Goal: Task Accomplishment & Management: Use online tool/utility

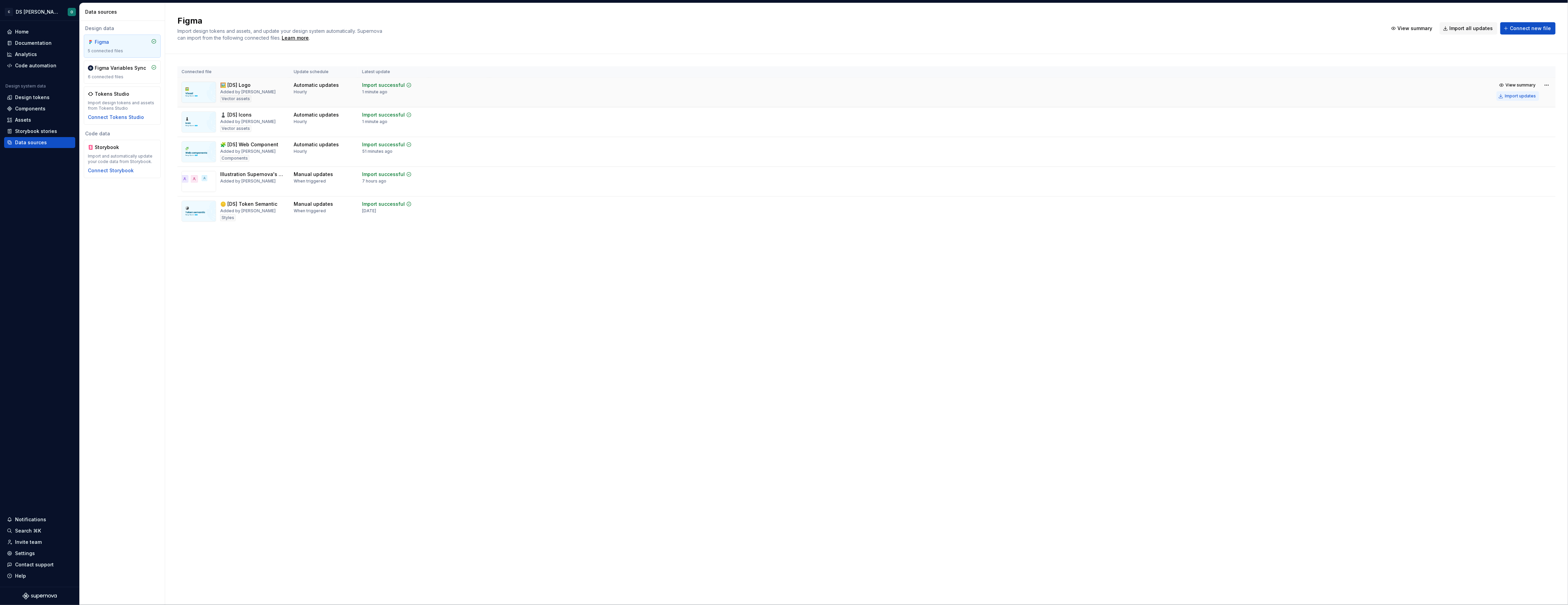
click at [1516, 94] on div "Import updates" at bounding box center [1520, 96] width 31 height 5
click at [1210, 41] on div "Figma Import design tokens and assets, and update your design system automatica…" at bounding box center [778, 29] width 1202 height 26
click at [1518, 97] on div "Import updates" at bounding box center [1520, 96] width 31 height 5
click at [1545, 116] on html "C DS Citeo O Home Documentation Analytics Code automation Design system data De…" at bounding box center [784, 302] width 1568 height 605
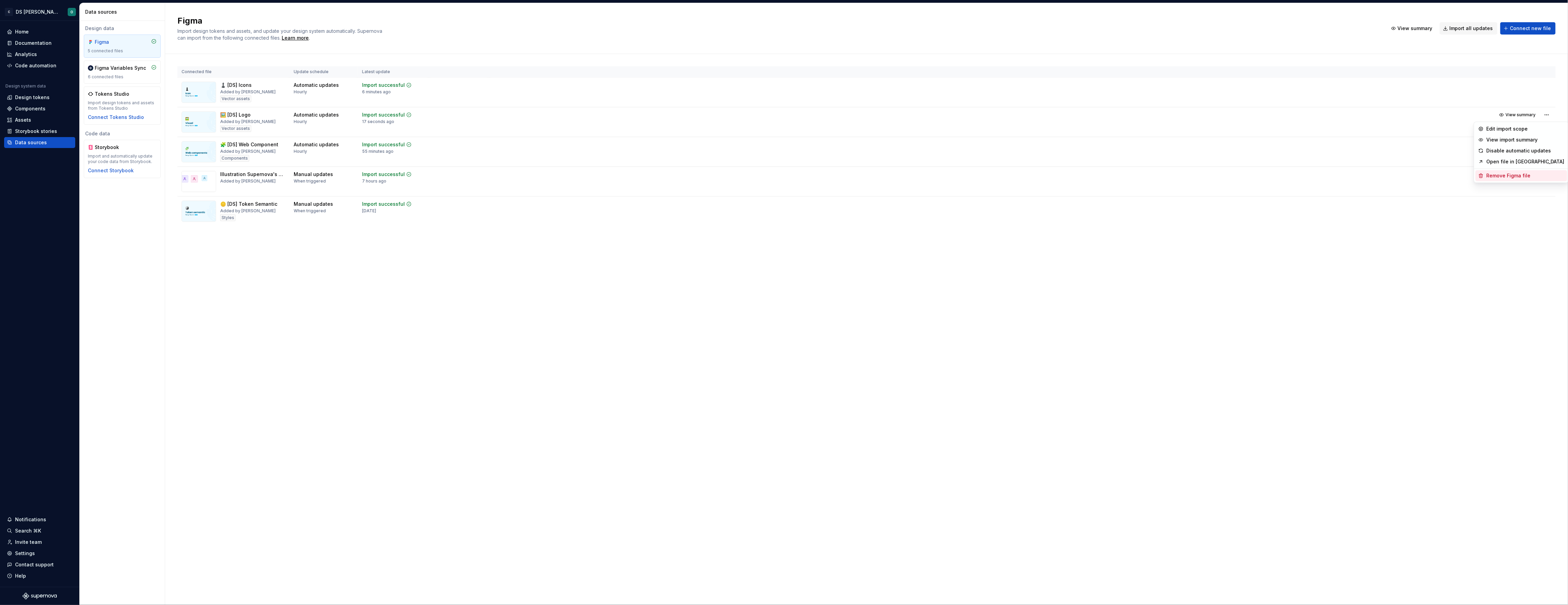
click at [1518, 177] on div "Remove Figma file" at bounding box center [1525, 176] width 78 height 7
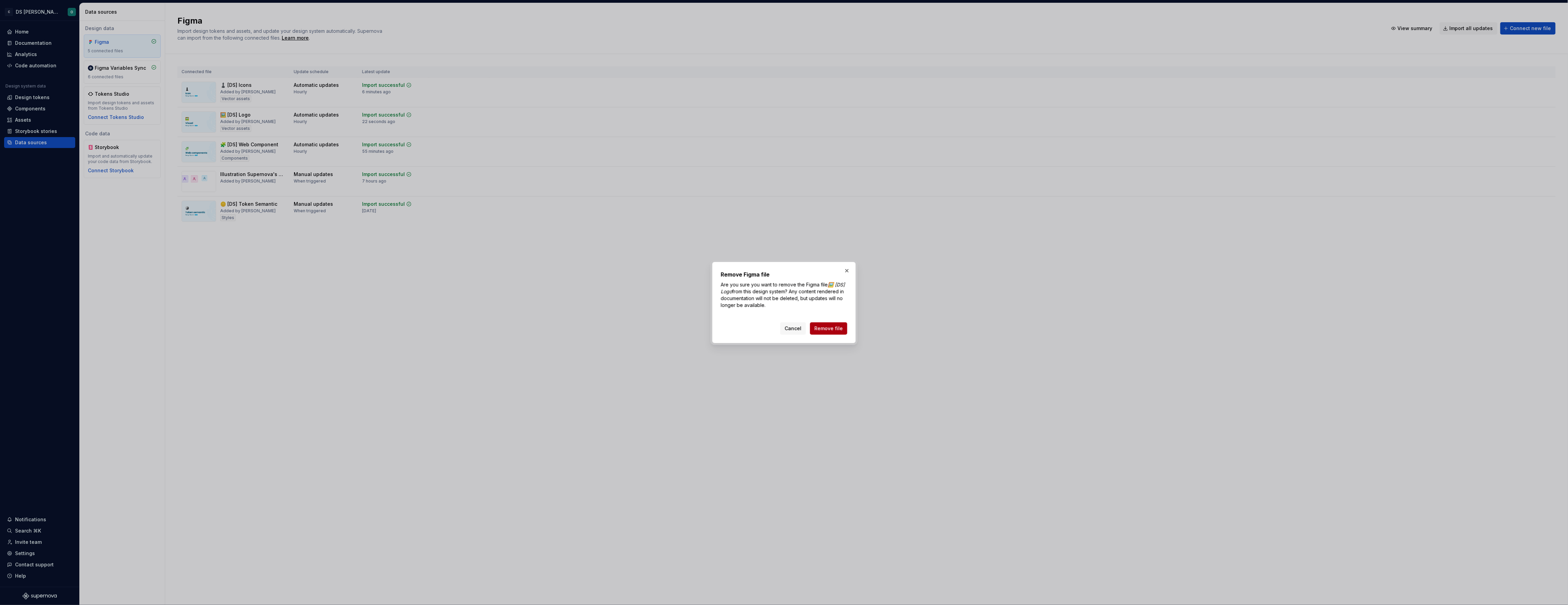
click at [838, 331] on span "Remove file" at bounding box center [828, 328] width 28 height 7
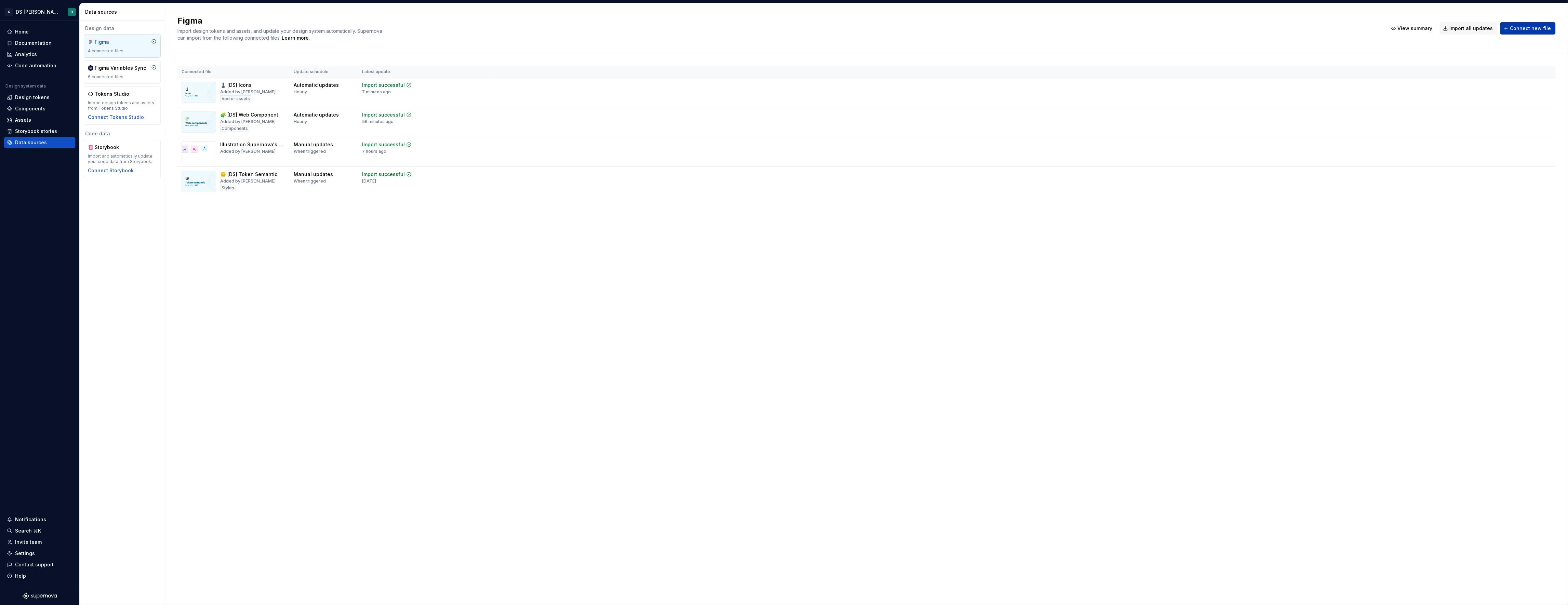
click at [1529, 28] on span "Connect new file" at bounding box center [1530, 28] width 41 height 7
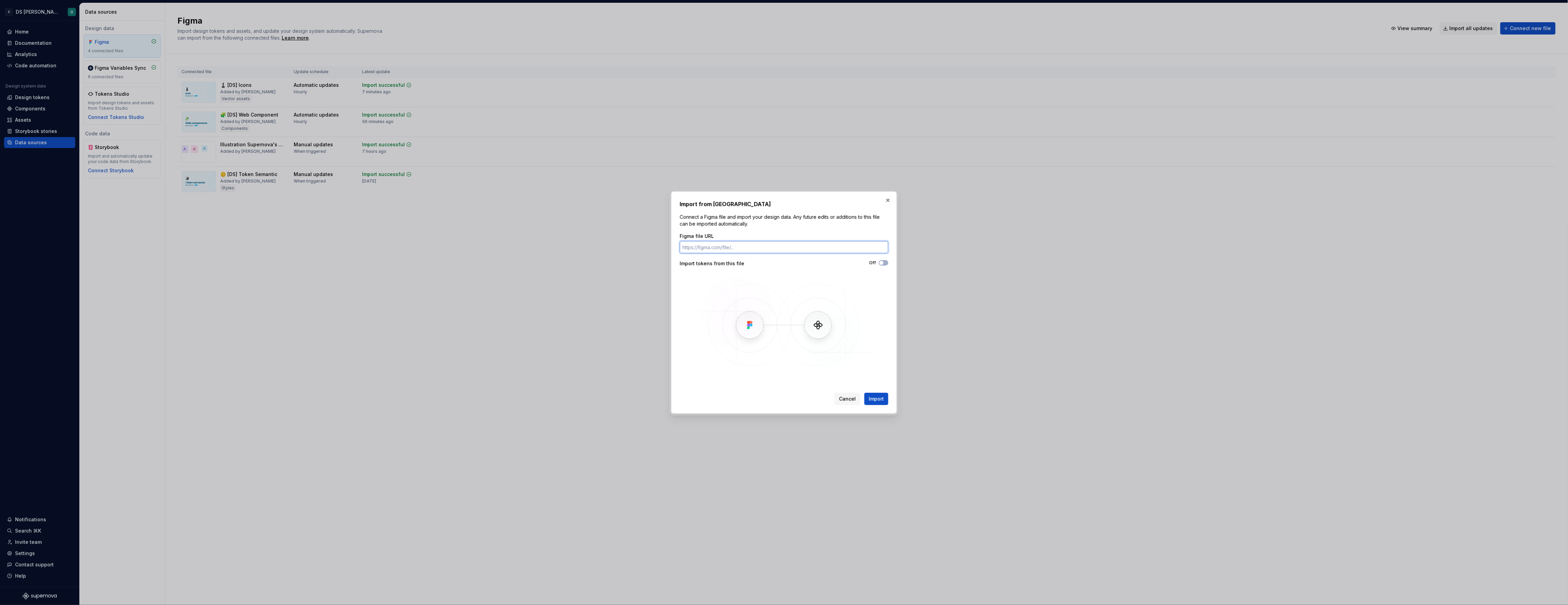
paste input "https://www.figma.com/design/XHMDXwdrjMmzC29p5eKDfX/%F0%9F%96%BC%EF%B8%8F--DS--…"
type input "https://www.figma.com/design/XHMDXwdrjMmzC29p5eKDfX/%F0%9F%96%BC%EF%B8%8F--DS--…"
click at [879, 400] on span "Import" at bounding box center [876, 399] width 15 height 7
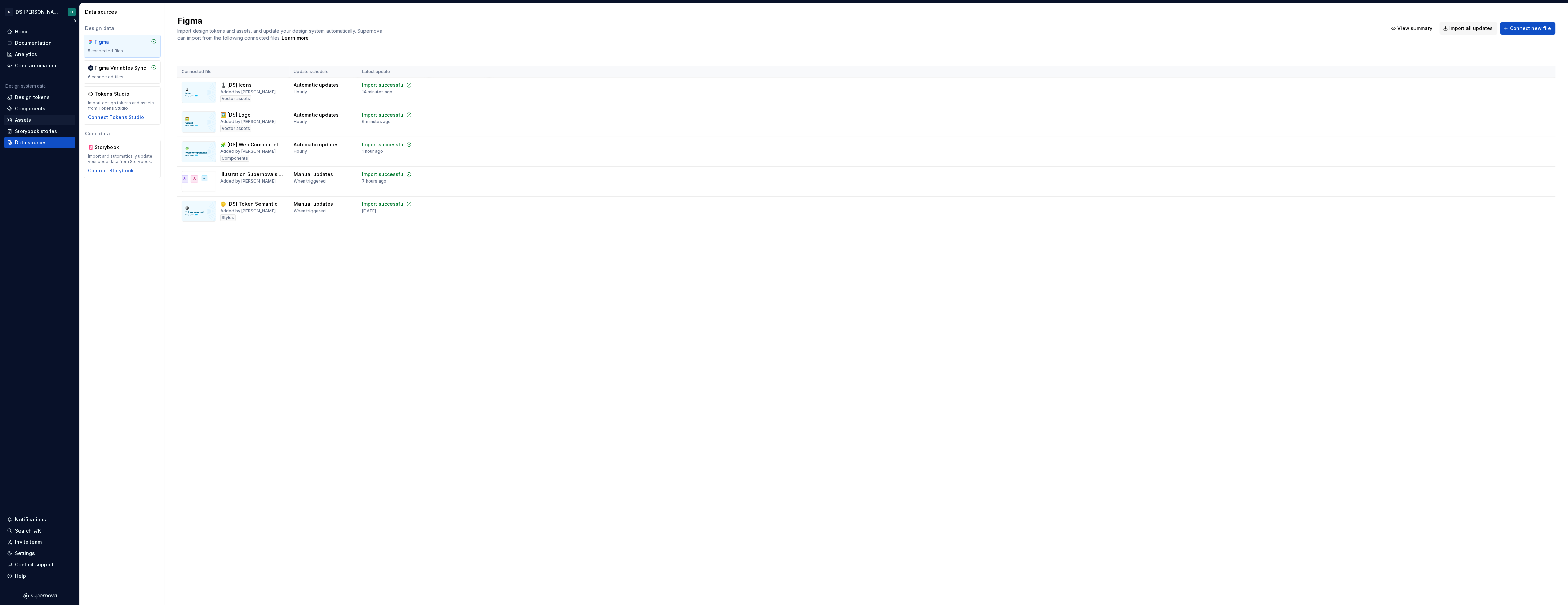
click at [33, 114] on div "Assets" at bounding box center [39, 120] width 71 height 11
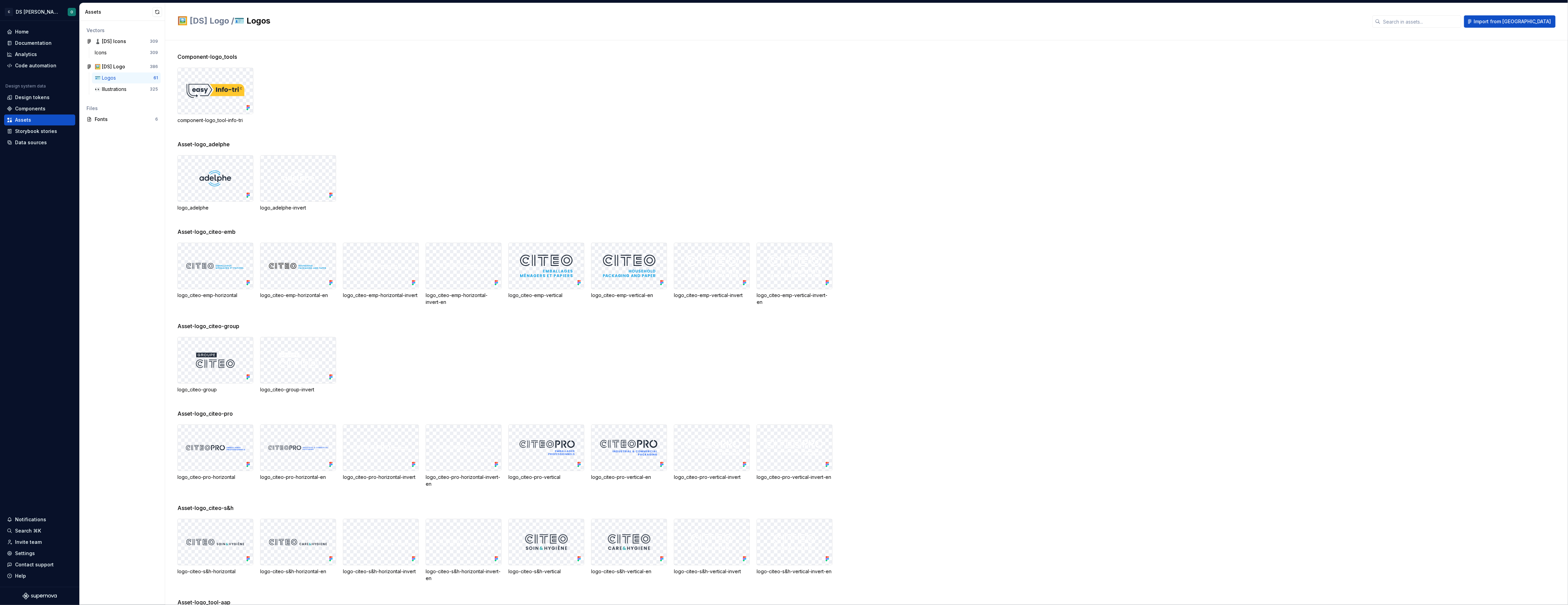
click at [879, 165] on div "logo_adelphe logo_adelphe-invert" at bounding box center [872, 183] width 1390 height 56
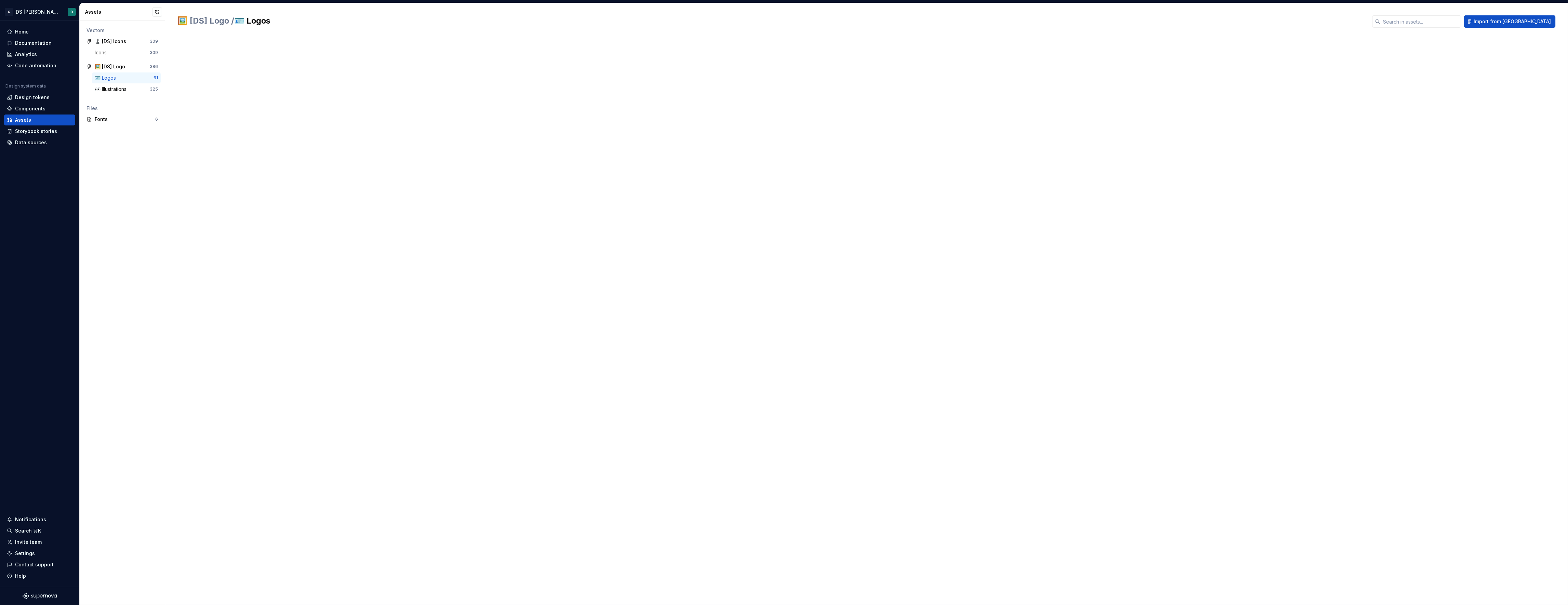
scroll to position [877, 0]
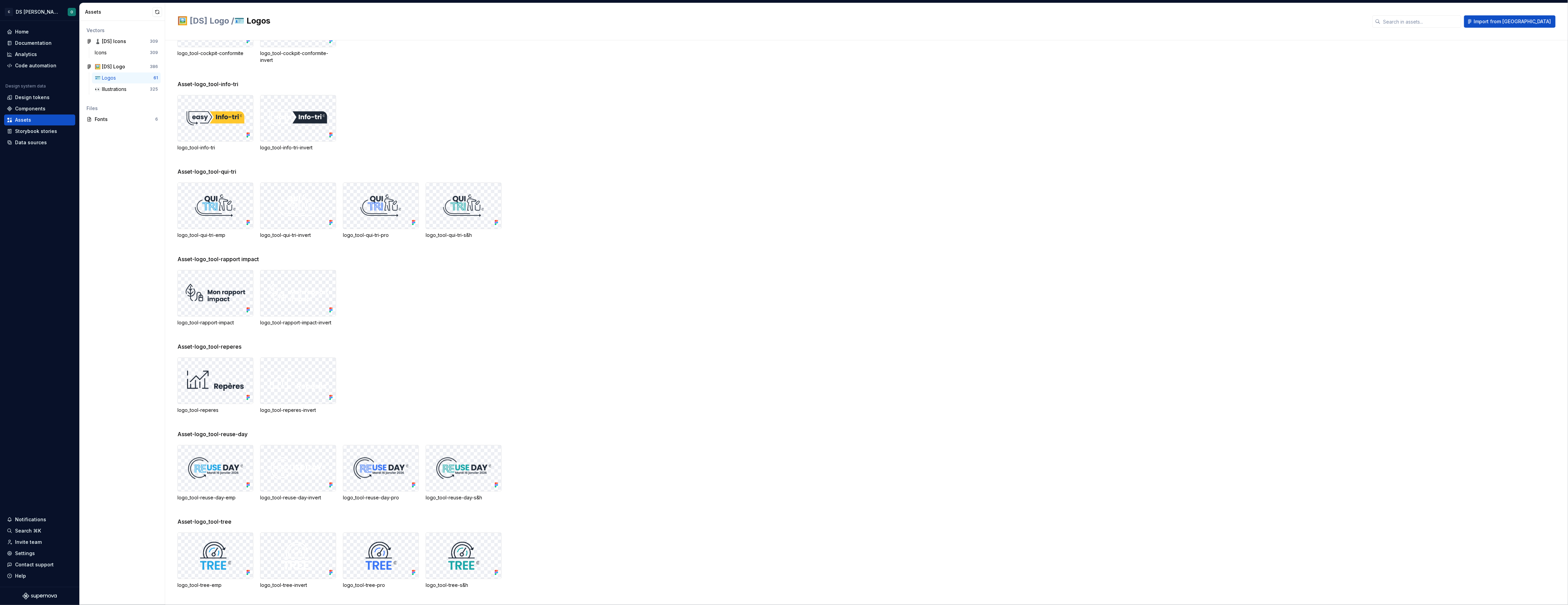
click at [893, 317] on div "logo_tool-rapport-impact logo_tool-rapport-impact-invert" at bounding box center [872, 298] width 1390 height 56
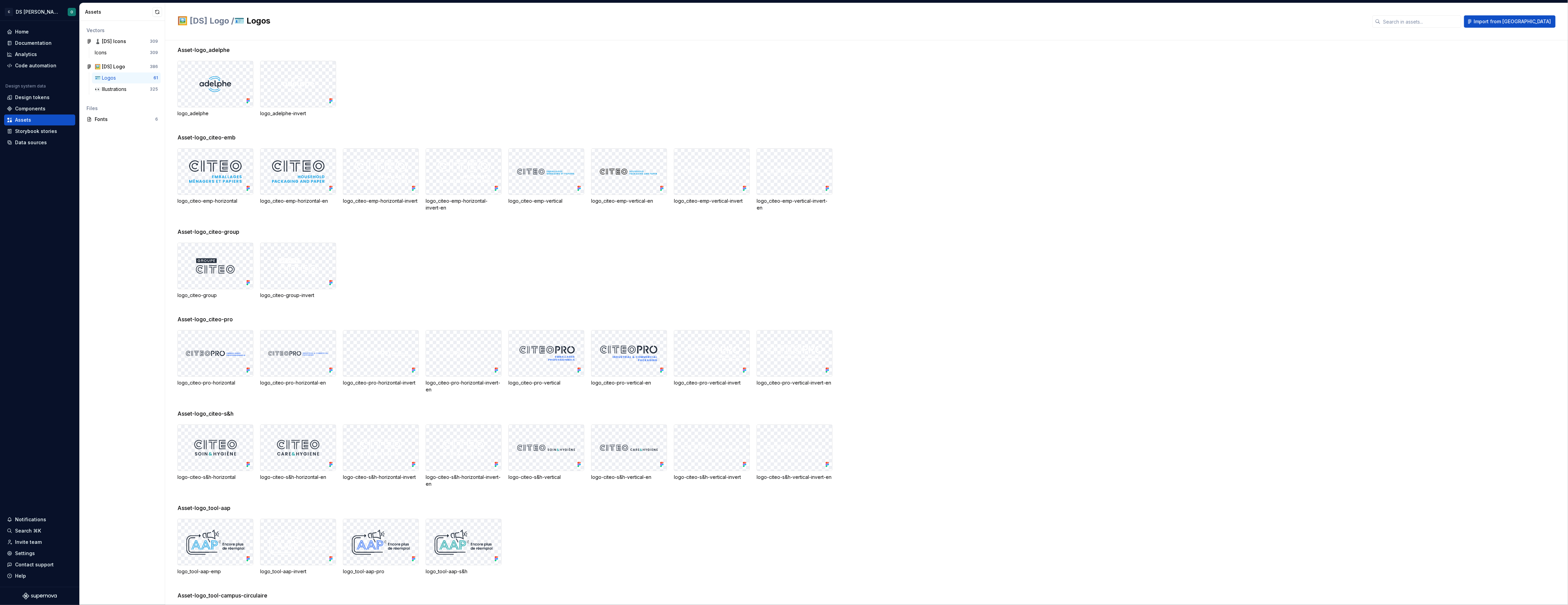
scroll to position [0, 0]
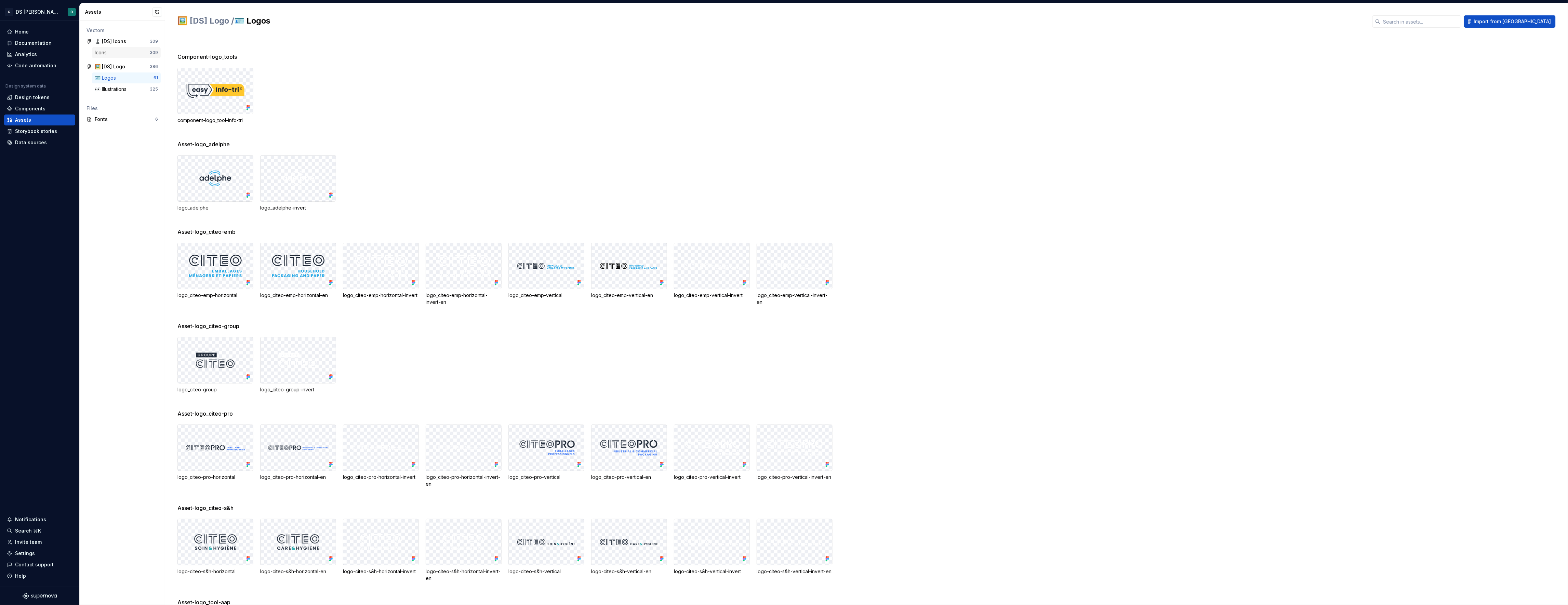
click at [130, 55] on div "Icons" at bounding box center [122, 52] width 55 height 7
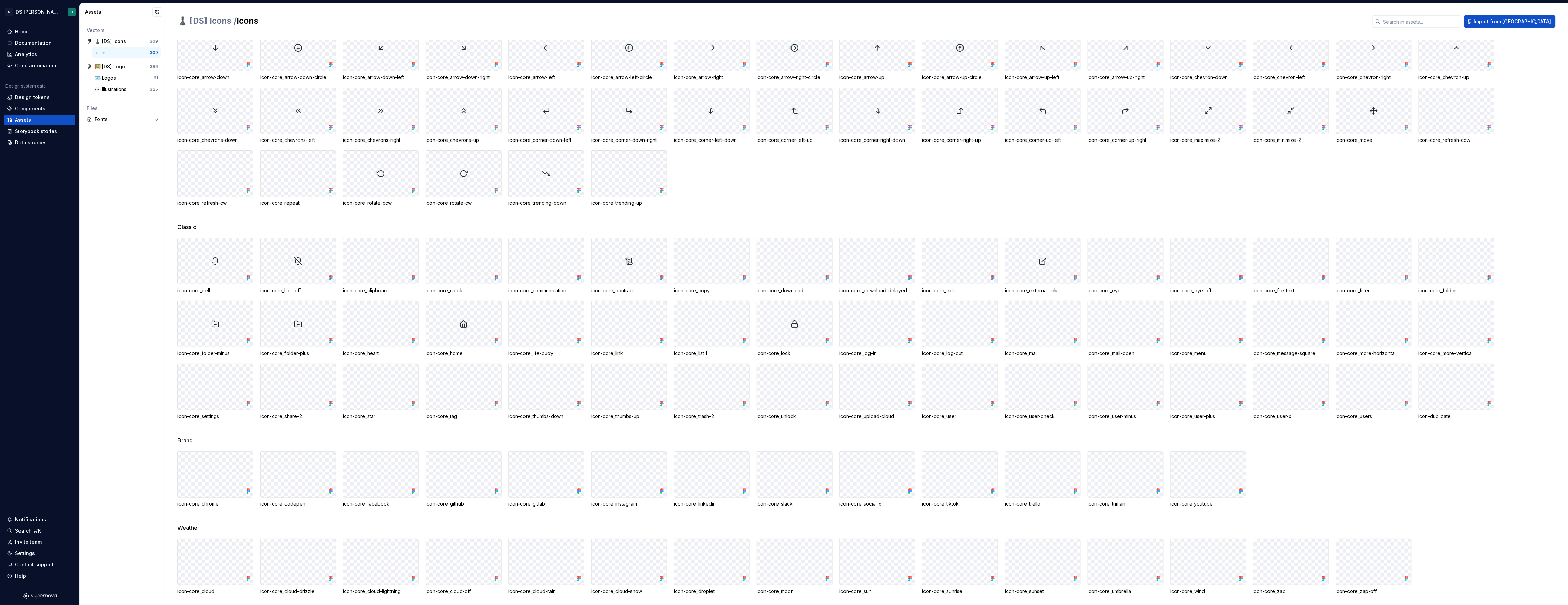
scroll to position [1135, 0]
click at [124, 78] on div "🪪 Logos" at bounding box center [124, 78] width 59 height 7
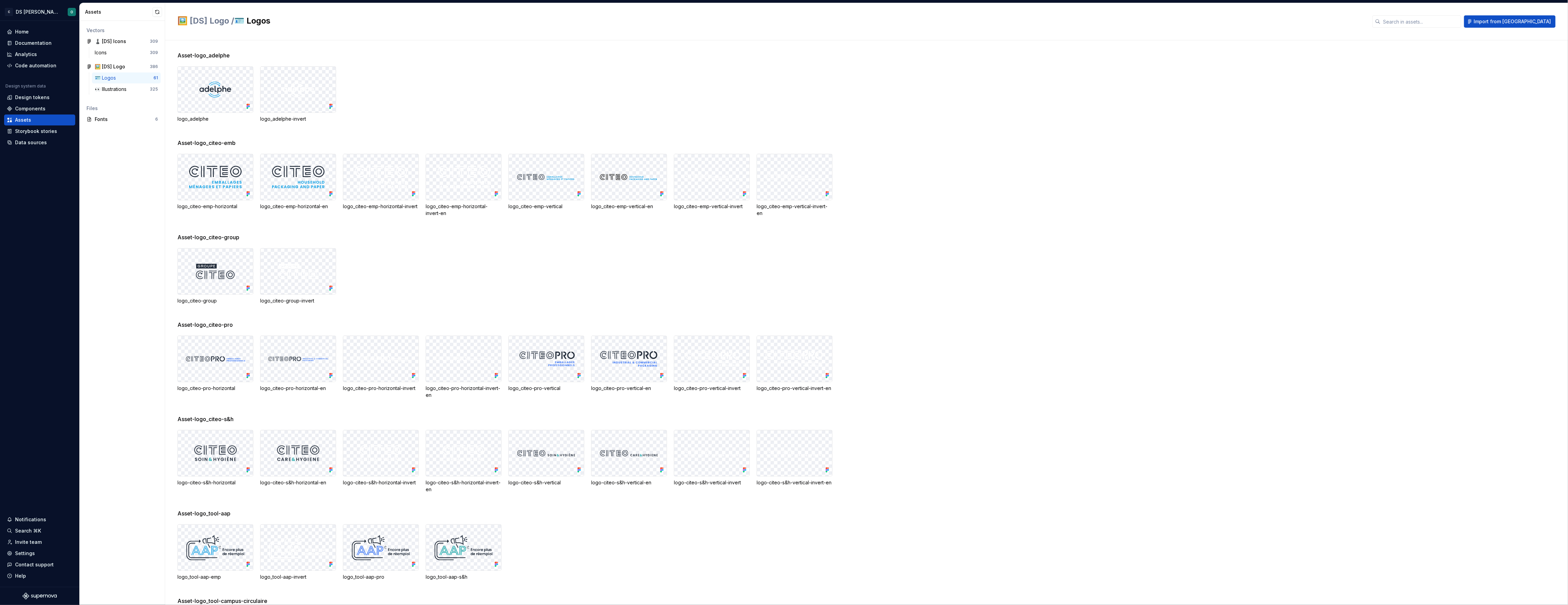
scroll to position [77, 0]
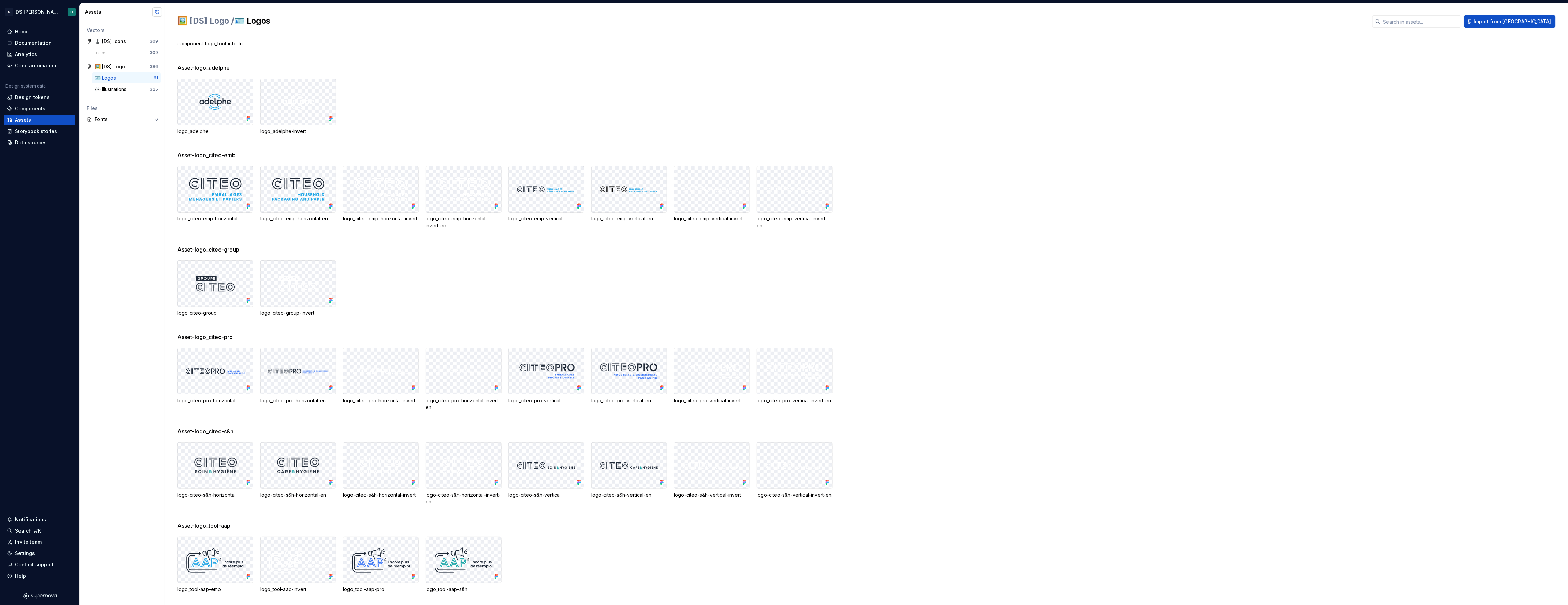
click at [154, 10] on button "button" at bounding box center [157, 12] width 10 height 10
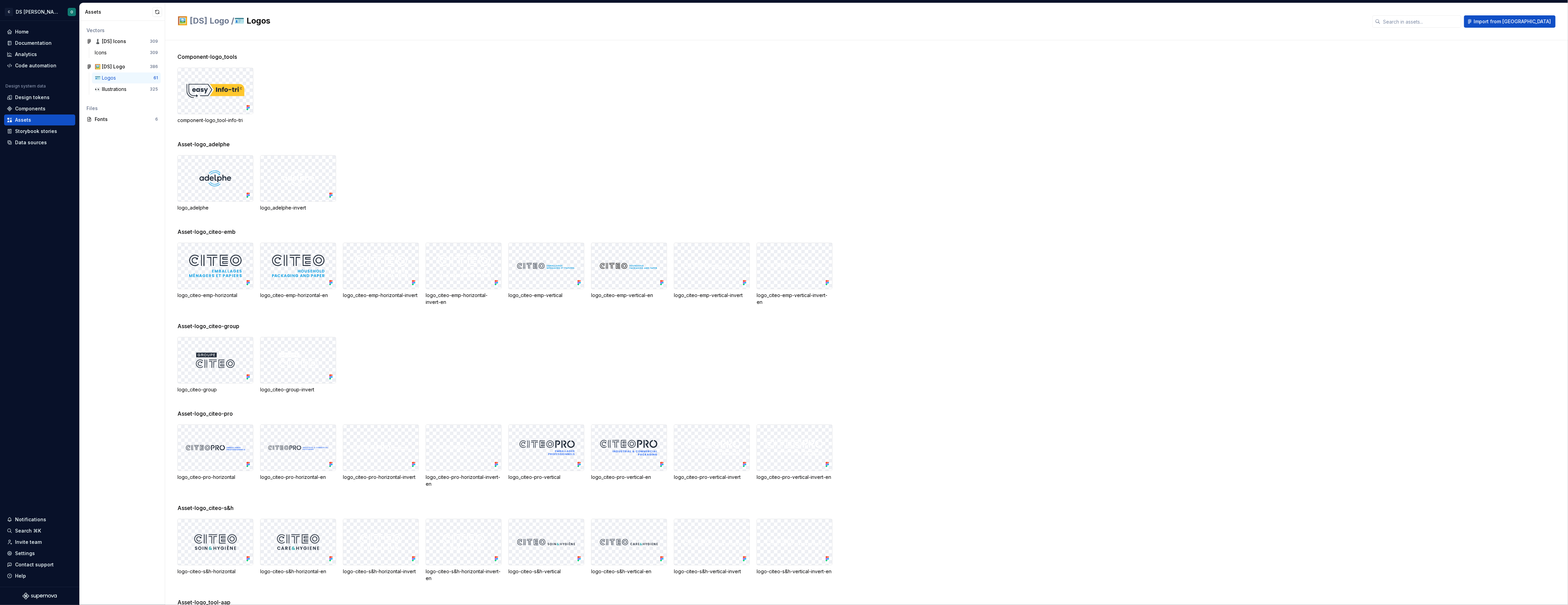
click at [224, 273] on img at bounding box center [215, 266] width 64 height 34
click at [242, 271] on img at bounding box center [215, 266] width 64 height 34
click at [299, 268] on img at bounding box center [298, 266] width 64 height 34
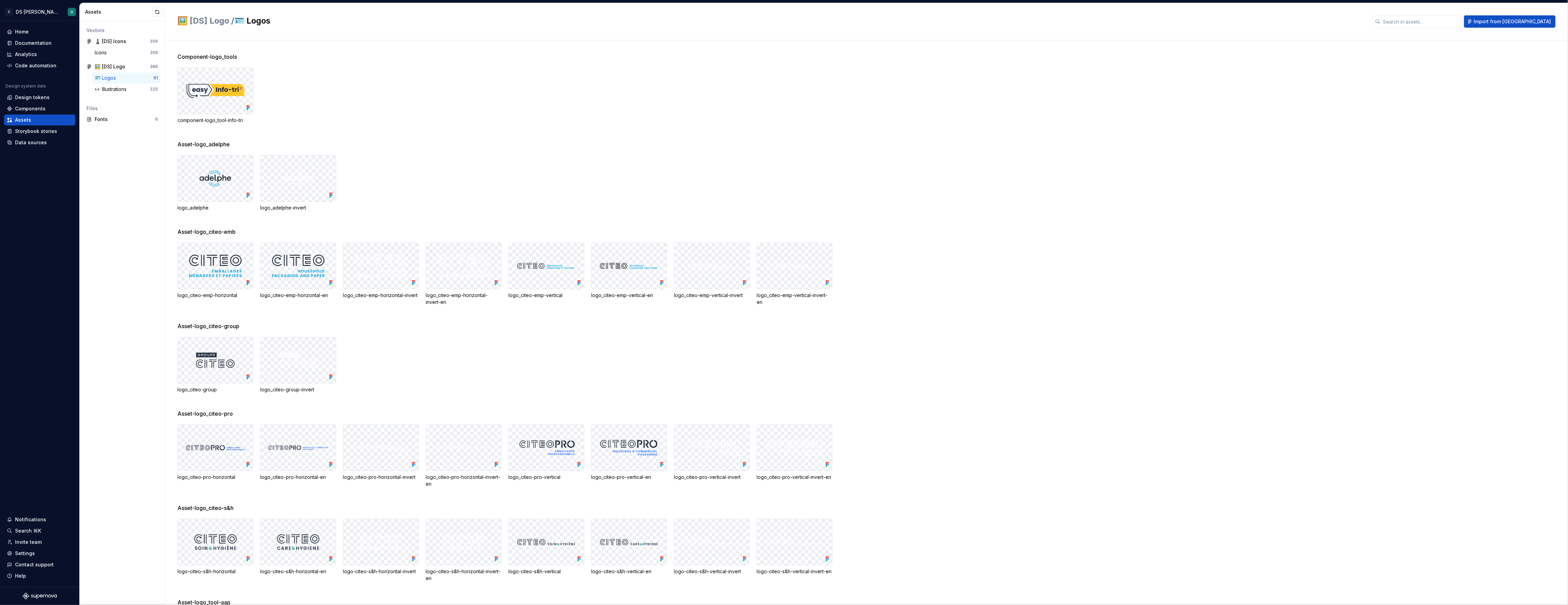
click at [299, 268] on img at bounding box center [298, 266] width 64 height 34
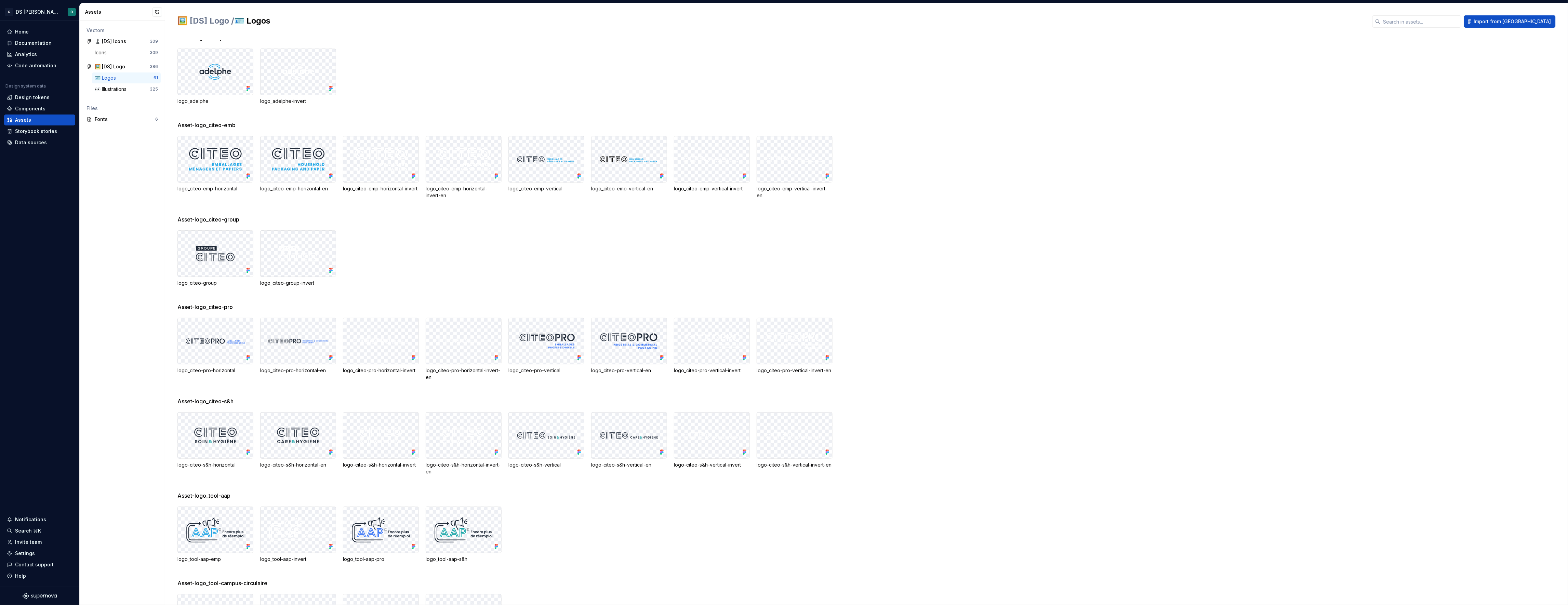
scroll to position [109, 0]
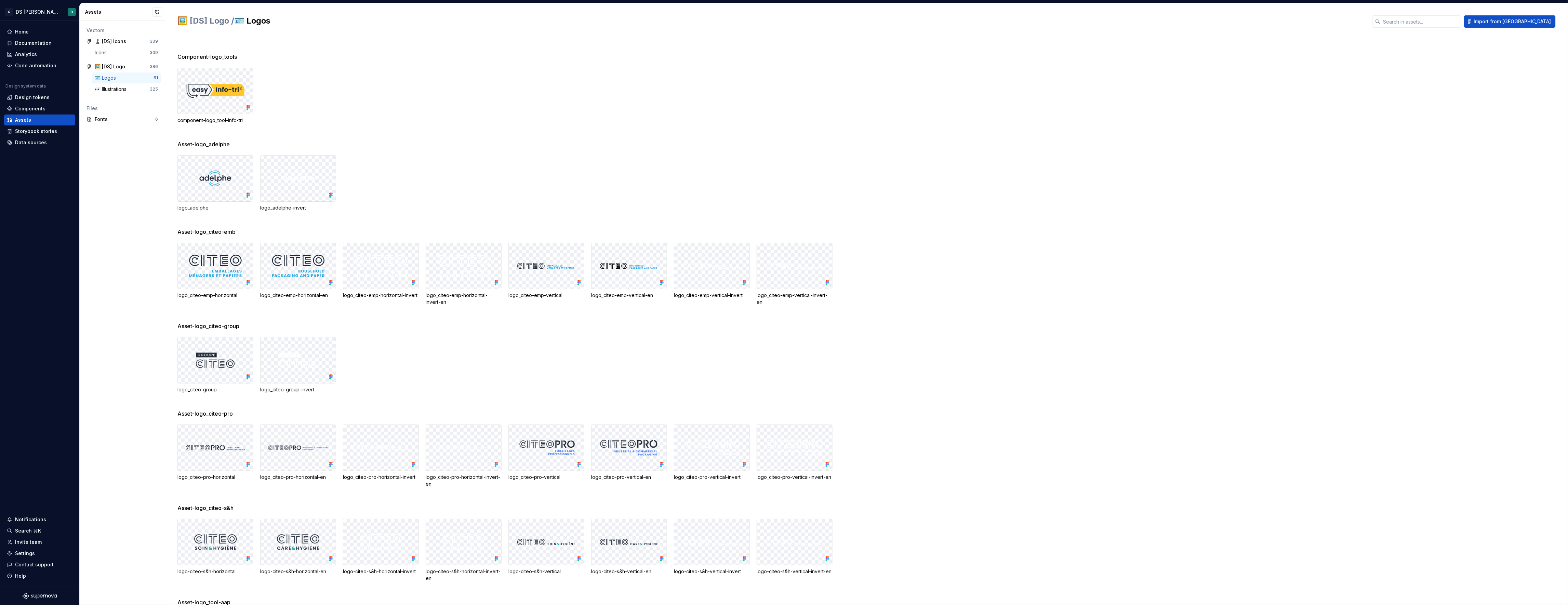
click at [802, 376] on div "logo_citeo-group logo_citeo-group-invert" at bounding box center [872, 365] width 1390 height 56
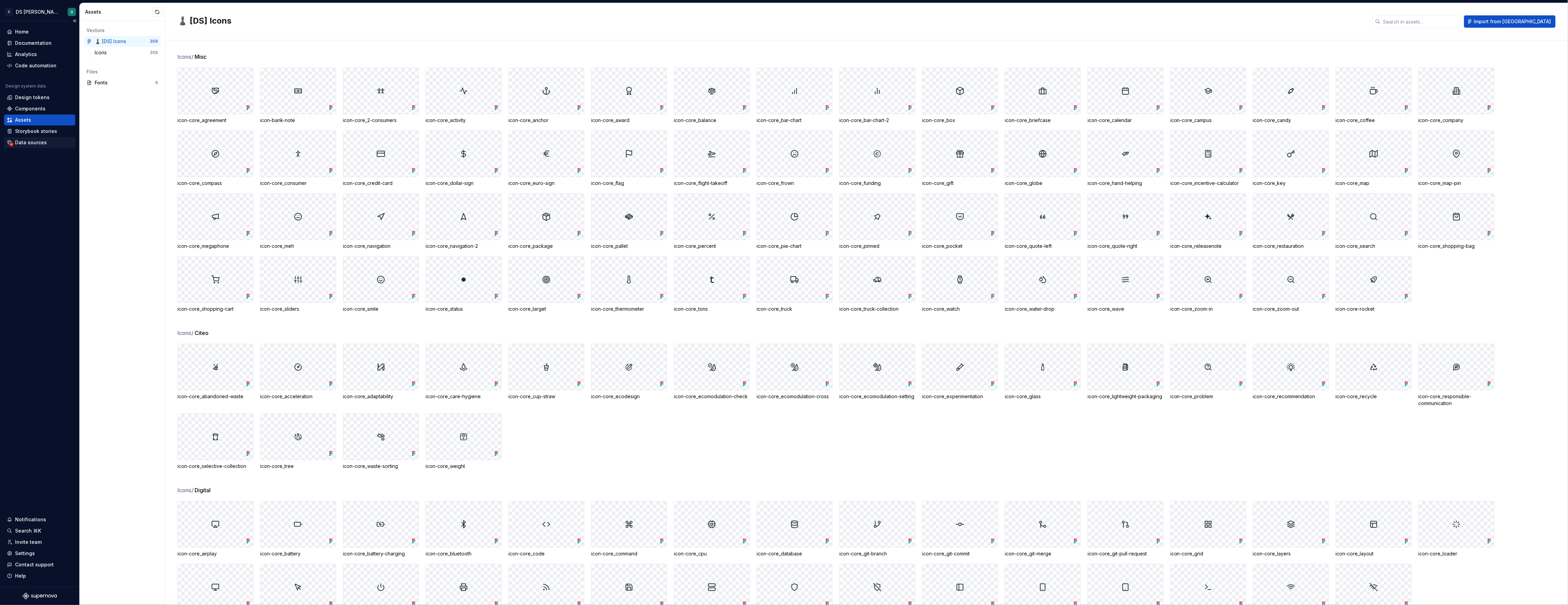
click at [46, 139] on div "Data sources" at bounding box center [39, 143] width 65 height 7
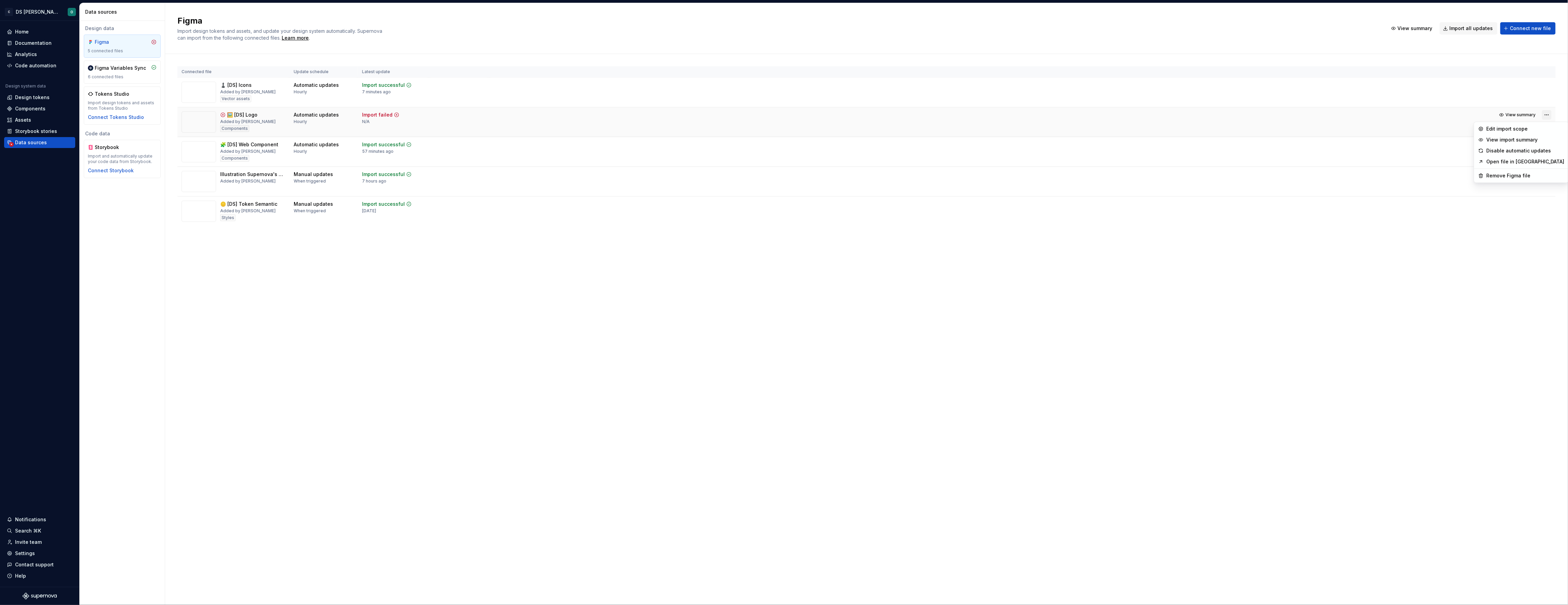
click at [1546, 116] on html "C DS Citeo O Home Documentation Analytics Code automation Design system data De…" at bounding box center [784, 302] width 1568 height 605
click at [1531, 128] on div "Edit import scope" at bounding box center [1525, 129] width 78 height 7
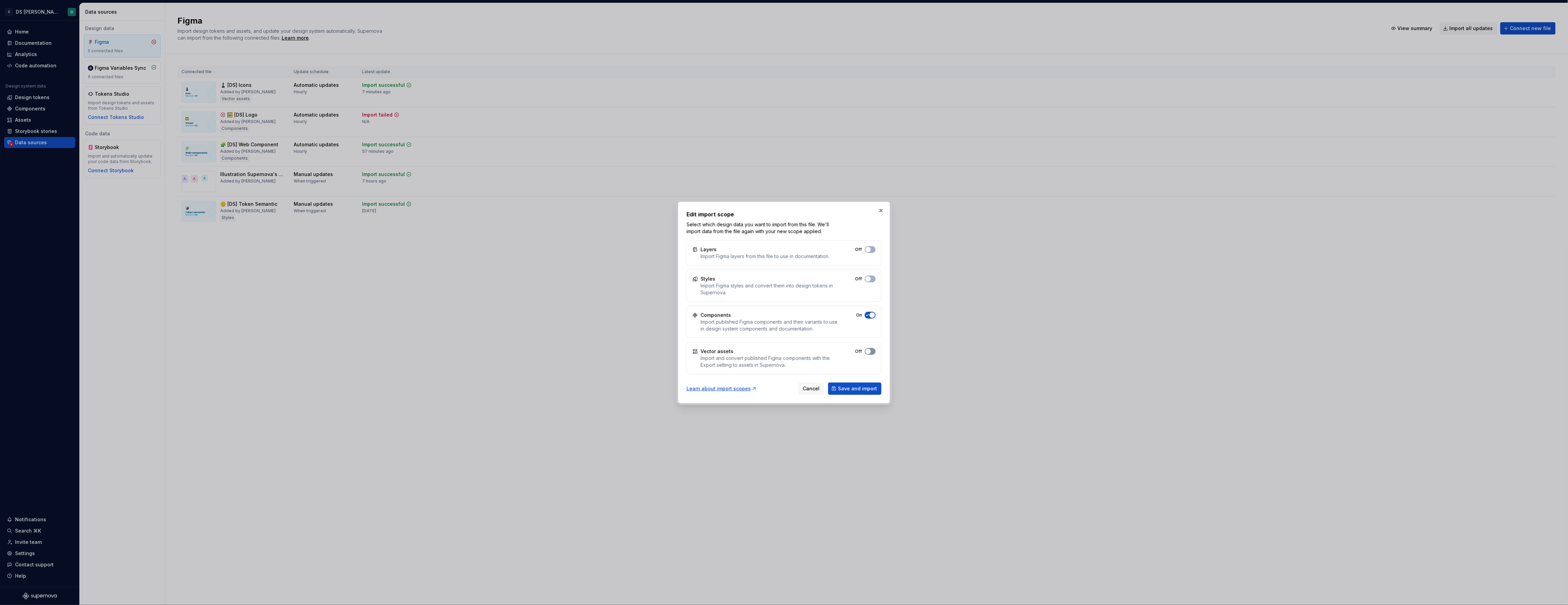
click at [870, 351] on span "button" at bounding box center [868, 351] width 5 height 5
click at [871, 317] on span "button" at bounding box center [872, 315] width 5 height 5
click at [864, 387] on span "Save and import" at bounding box center [857, 389] width 39 height 7
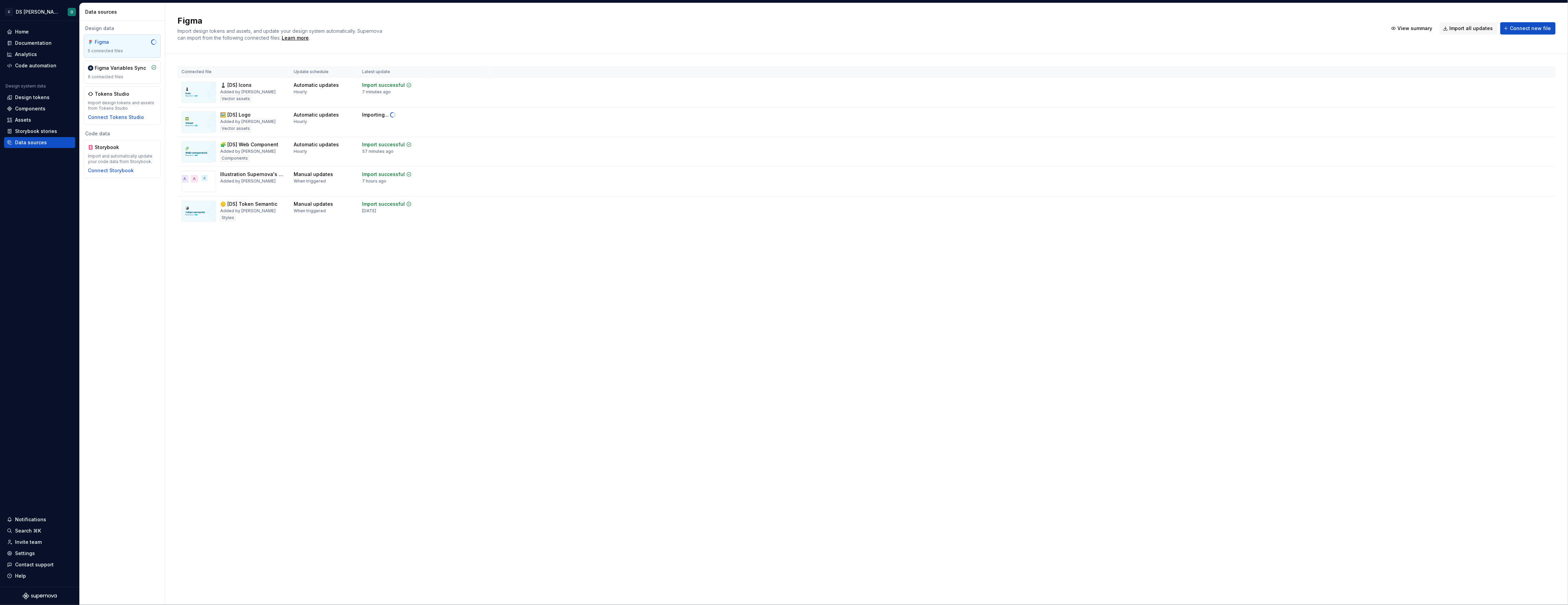
click at [805, 313] on div "Figma Import design tokens and assets, and update your design system automatica…" at bounding box center [866, 304] width 1403 height 602
click at [39, 117] on div "Assets" at bounding box center [39, 120] width 65 height 7
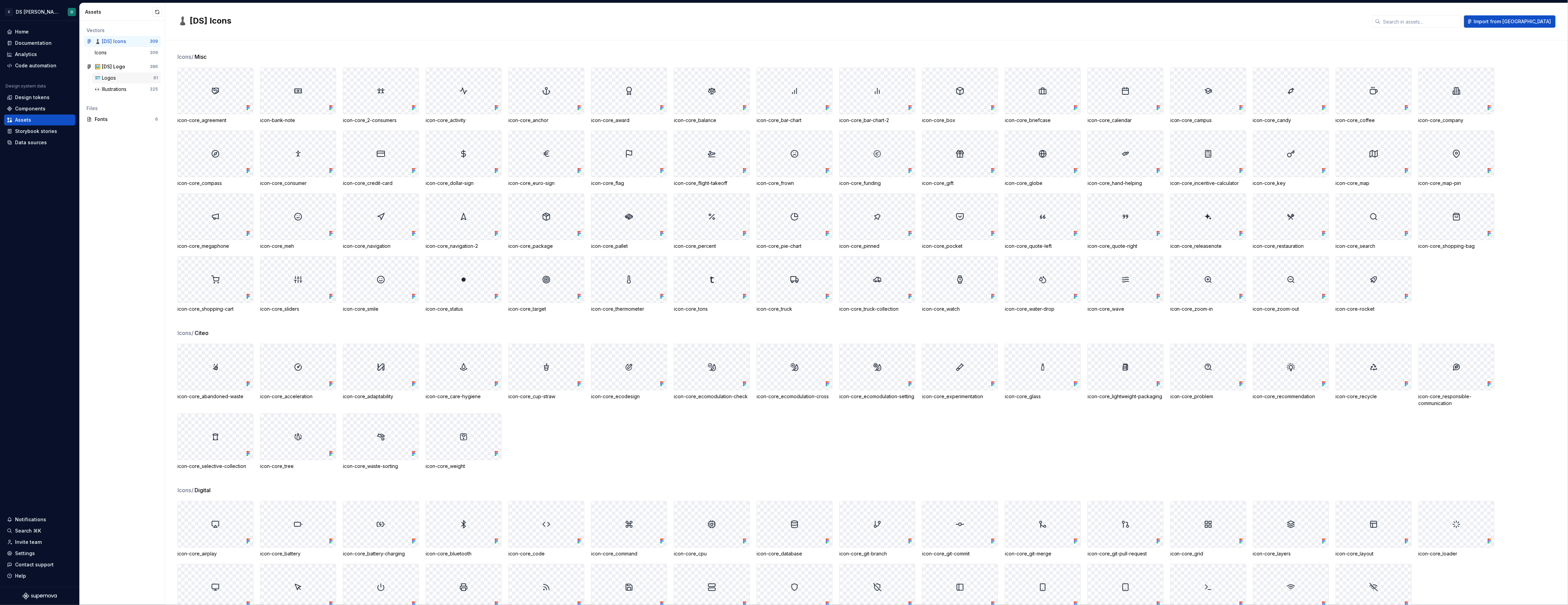
click at [122, 80] on div "🪪 Logos" at bounding box center [124, 78] width 59 height 7
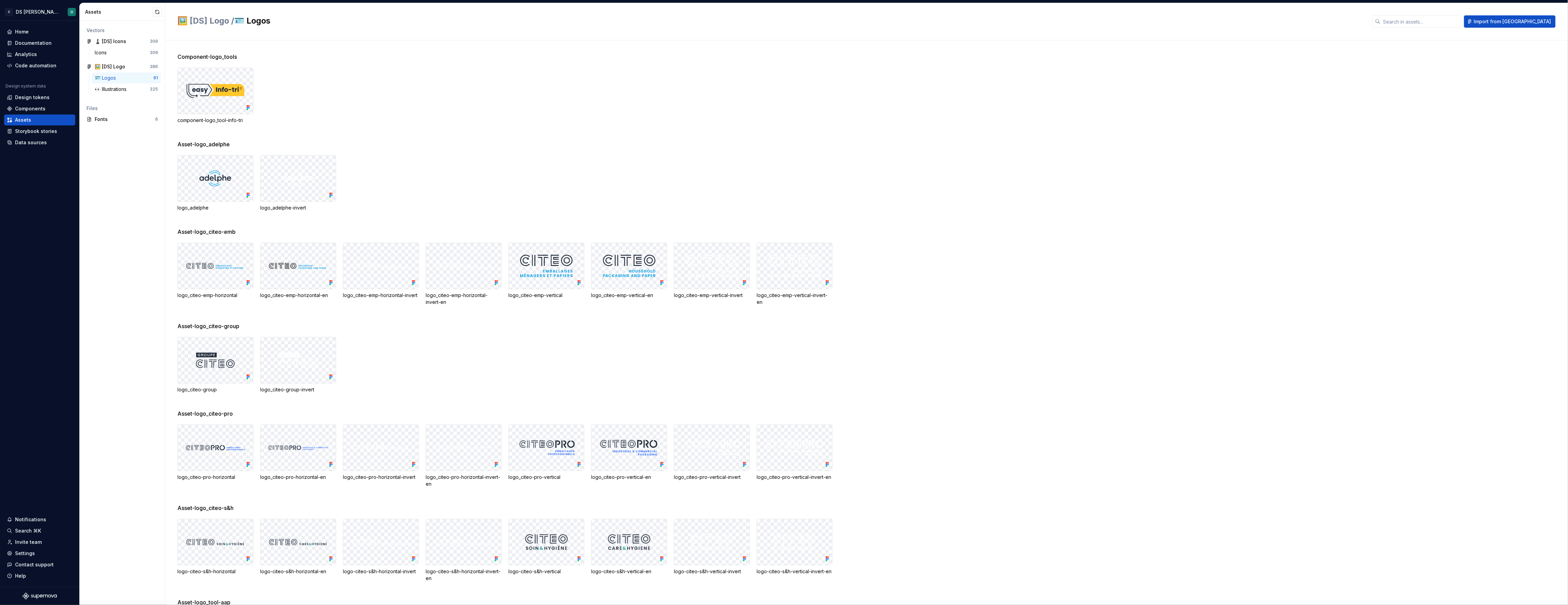
click at [510, 191] on div "logo_adelphe logo_adelphe-invert" at bounding box center [872, 183] width 1390 height 56
